Goal: Check status: Check status

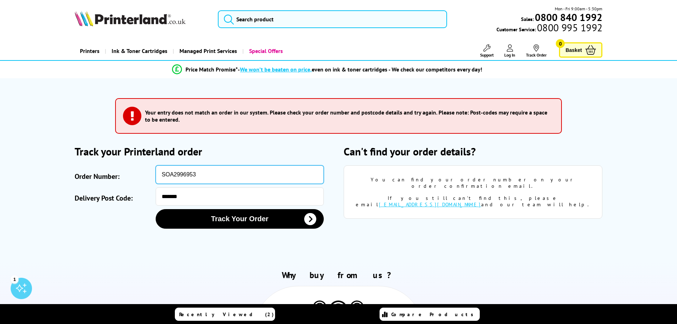
click at [193, 174] on input "SOA2996953" at bounding box center [240, 174] width 168 height 18
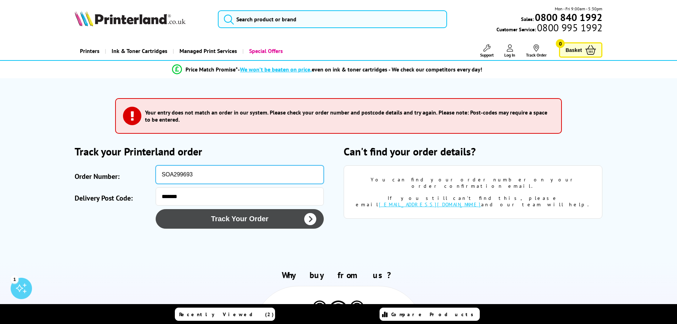
type input "SOA299693"
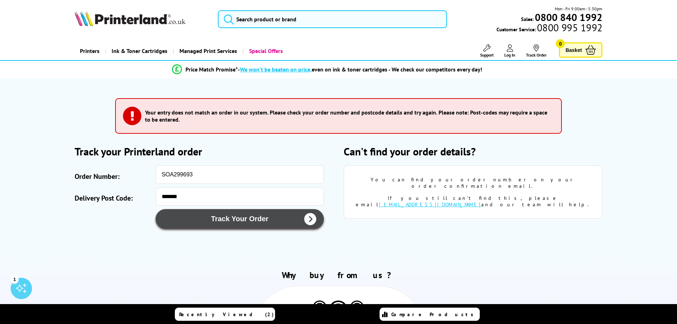
click at [200, 216] on button "Track Your Order" at bounding box center [240, 219] width 168 height 20
click at [311, 218] on icon "submit" at bounding box center [310, 219] width 12 height 12
click at [310, 220] on icon "submit" at bounding box center [310, 219] width 12 height 12
